Goal: Find specific page/section: Find specific page/section

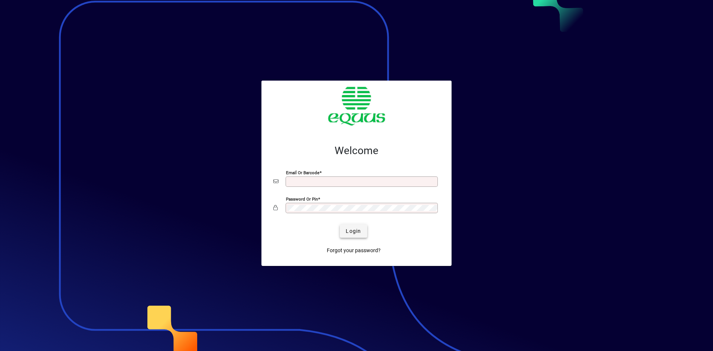
type input "**********"
click at [358, 227] on button "Login" at bounding box center [353, 230] width 27 height 13
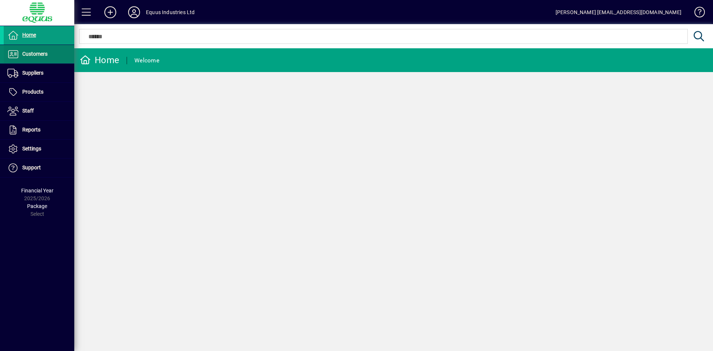
click at [35, 53] on span "Customers" at bounding box center [34, 54] width 25 height 6
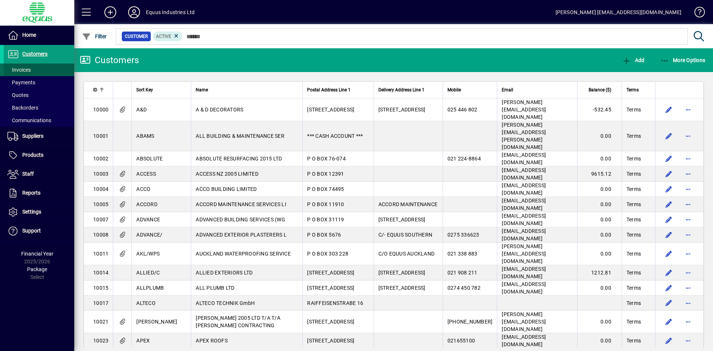
click at [27, 69] on span "Invoices" at bounding box center [18, 70] width 23 height 6
